Goal: Information Seeking & Learning: Find specific fact

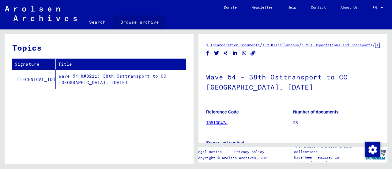
click at [131, 22] on link "Browse archive" at bounding box center [139, 22] width 53 height 15
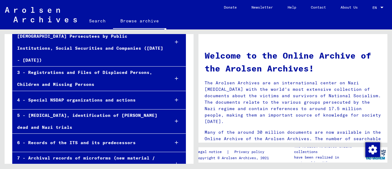
scroll to position [99, 0]
drag, startPoint x: 84, startPoint y: 136, endPoint x: 81, endPoint y: 134, distance: 3.5
click at [81, 136] on div "6 - Records of the ITS and its predecessors" at bounding box center [89, 142] width 152 height 12
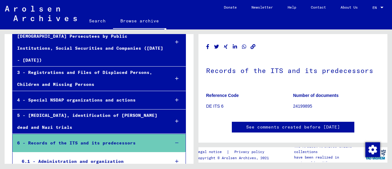
scroll to position [99, 0]
click at [81, 136] on mat-tree-node "6 - Records of the ITS and its predecessors" at bounding box center [98, 142] width 173 height 19
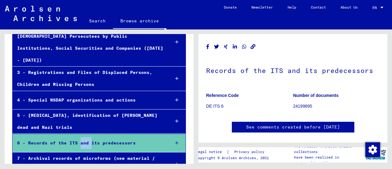
click at [81, 136] on mat-tree-node "6 - Records of the ITS and its predecessors" at bounding box center [98, 142] width 173 height 19
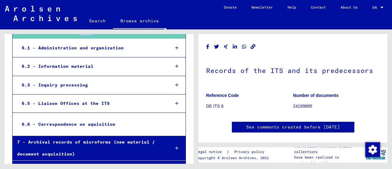
scroll to position [216, 0]
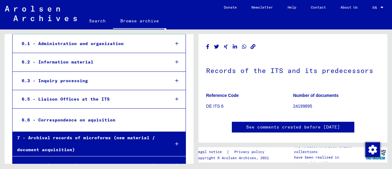
click at [67, 159] on div "8 - Collections of private persons and small archives" at bounding box center [89, 165] width 152 height 12
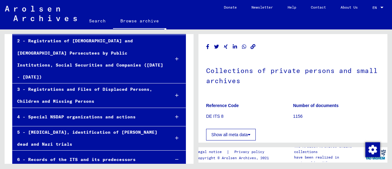
scroll to position [81, 0]
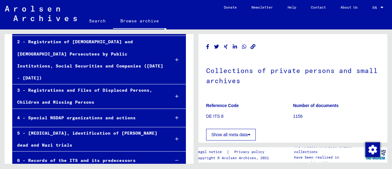
drag, startPoint x: 67, startPoint y: 149, endPoint x: 56, endPoint y: 90, distance: 59.5
click at [56, 90] on div "3 - Registrations and Files of Displaced Persons, Children and Missing Persons" at bounding box center [89, 96] width 152 height 24
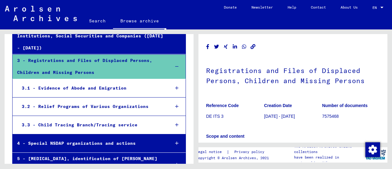
scroll to position [114, 0]
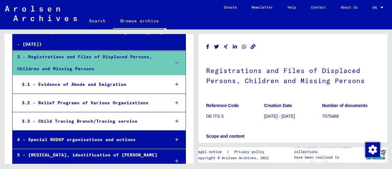
click at [82, 115] on div "3.3 - Child Tracing Branch/Tracing service" at bounding box center [91, 121] width 148 height 12
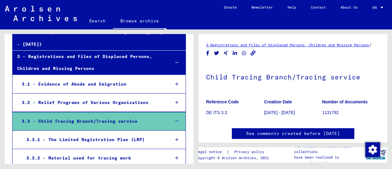
click at [333, 46] on link "3 Registrations and Files of Displaced Persons, Children and Missing Persons" at bounding box center [287, 45] width 163 height 5
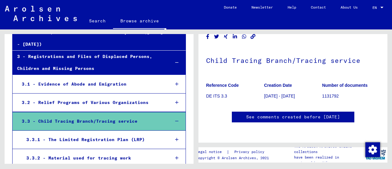
scroll to position [753, 0]
click at [93, 23] on link "Search" at bounding box center [97, 20] width 31 height 15
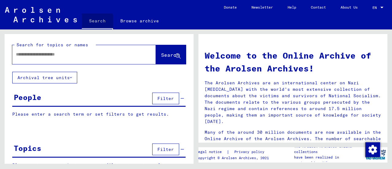
click at [93, 23] on link "Search" at bounding box center [97, 21] width 31 height 16
click at [57, 54] on input "text" at bounding box center [76, 54] width 121 height 6
click at [16, 54] on input "**********" at bounding box center [76, 54] width 121 height 6
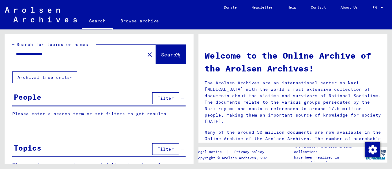
click at [61, 52] on input "**********" at bounding box center [76, 54] width 121 height 6
click at [75, 53] on input "**********" at bounding box center [76, 54] width 121 height 6
click at [161, 55] on span "Search" at bounding box center [170, 54] width 18 height 6
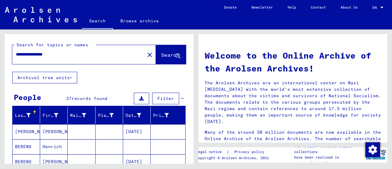
click at [22, 54] on input "**********" at bounding box center [76, 54] width 121 height 6
click at [161, 54] on span "Search" at bounding box center [170, 55] width 18 height 6
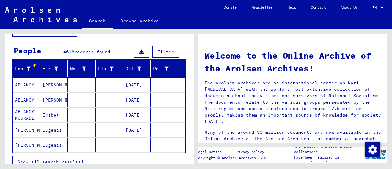
scroll to position [45, 0]
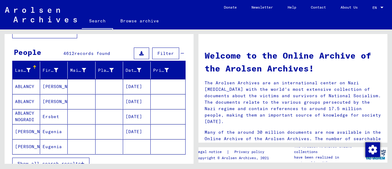
click at [153, 54] on button "Filter" at bounding box center [165, 53] width 27 height 12
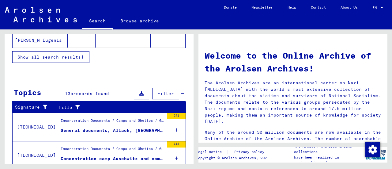
scroll to position [183, 0]
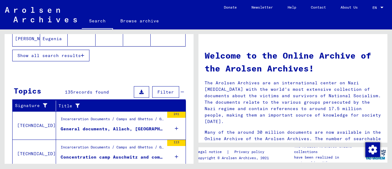
click at [71, 127] on div "General documents, Allach, [GEOGRAPHIC_DATA], - Ölschiefer-[GEOGRAPHIC_DATA], […" at bounding box center [112, 128] width 103 height 6
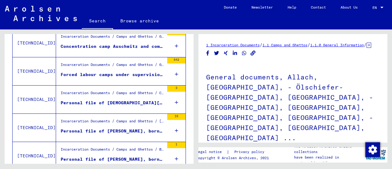
click at [71, 128] on div "Personal file of [PERSON_NAME], born on [DEMOGRAPHIC_DATA], born in [GEOGRAPHIC…" at bounding box center [112, 131] width 103 height 6
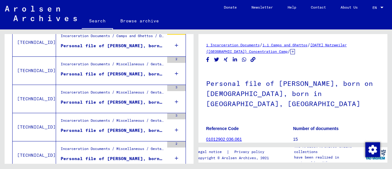
scroll to position [466, 0]
click at [100, 99] on div "Personal file of [PERSON_NAME], born on [DEMOGRAPHIC_DATA]" at bounding box center [112, 102] width 103 height 6
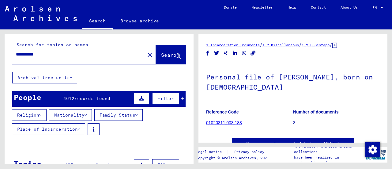
click at [52, 53] on input "**********" at bounding box center [78, 54] width 125 height 6
click at [58, 51] on input "**********" at bounding box center [78, 54] width 125 height 6
click at [57, 53] on input "**********" at bounding box center [78, 54] width 125 height 6
type input "**********"
click at [161, 54] on span "Search" at bounding box center [170, 55] width 18 height 6
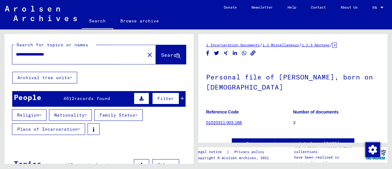
click at [161, 54] on span "Search" at bounding box center [170, 55] width 18 height 6
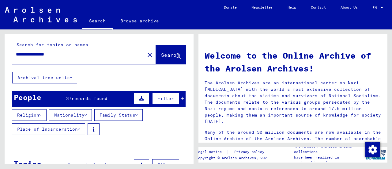
click at [79, 106] on yv-its-grid-expansion-panel "People 37 records found Filter Religion Nationality Family Status Place of Inca…" at bounding box center [99, 116] width 189 height 51
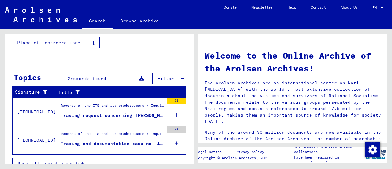
scroll to position [93, 0]
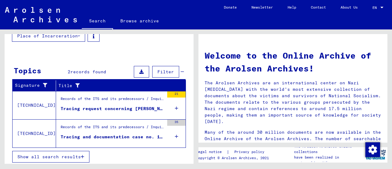
click at [104, 137] on div "Tracing and documentation case no. 180.320 for [PERSON_NAME] born [DEMOGRAPHIC_…" at bounding box center [112, 136] width 103 height 6
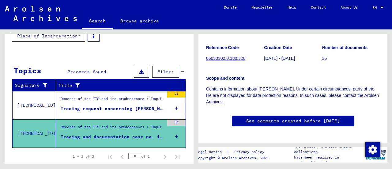
scroll to position [87, 0]
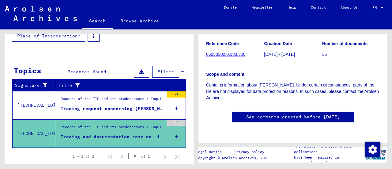
click at [237, 103] on div "6 Records of the ITS and its predecessors / 6.3 Inquiry processing / 6.3.3 ITS …" at bounding box center [292, 46] width 173 height 178
click at [214, 114] on yv-its-disqus "See comments created before [DATE]" at bounding box center [292, 122] width 173 height 23
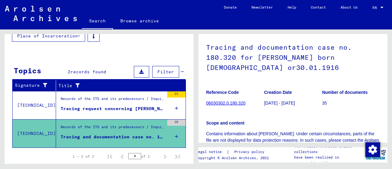
scroll to position [35, 0]
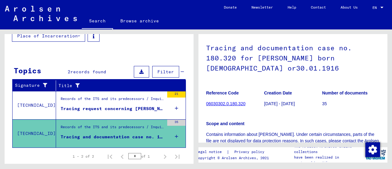
click at [218, 104] on link "06030302.0.180.320" at bounding box center [225, 103] width 39 height 5
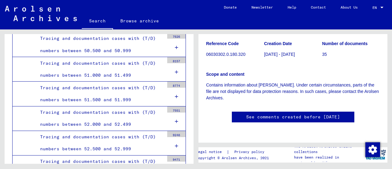
scroll to position [1590, 0]
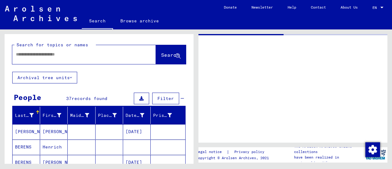
type input "*******"
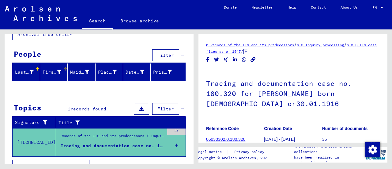
scroll to position [52, 0]
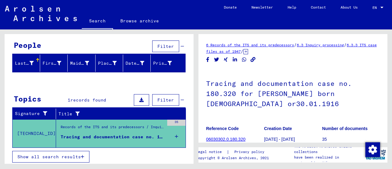
click at [80, 134] on div "Tracing and documentation case no. 180.320 for [PERSON_NAME] born [DEMOGRAPHIC_…" at bounding box center [112, 136] width 103 height 6
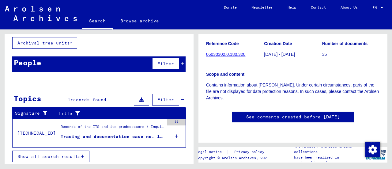
scroll to position [95, 0]
click at [256, 113] on link "See comments created before [DATE]" at bounding box center [293, 116] width 94 height 6
click at [102, 133] on div "Tracing and documentation case no. 180.320 for [PERSON_NAME] born [DEMOGRAPHIC_…" at bounding box center [112, 136] width 103 height 6
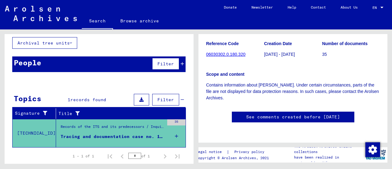
click at [249, 113] on link "See comments created before [DATE]" at bounding box center [293, 116] width 94 height 6
